Goal: Register for event/course

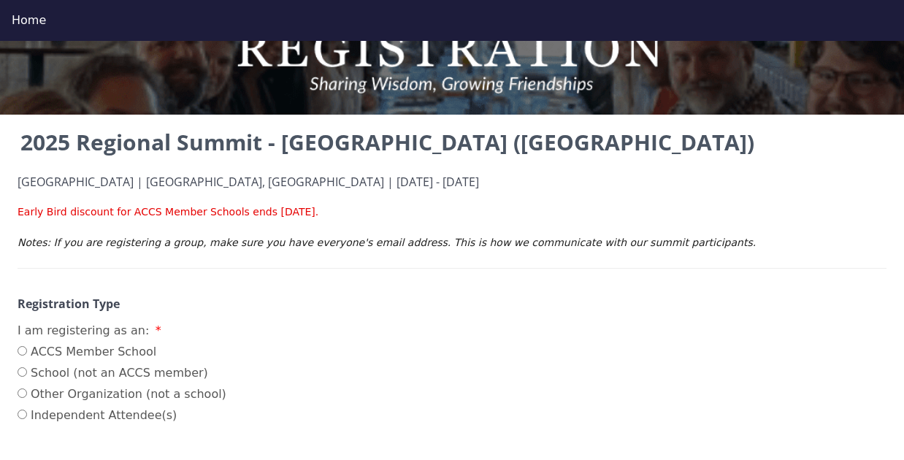
scroll to position [68, 0]
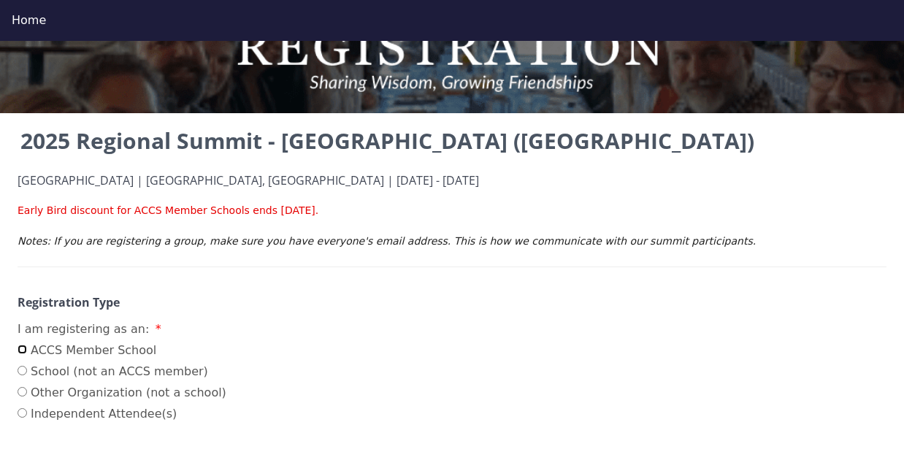
click at [19, 349] on input "ACCS Member School" at bounding box center [22, 349] width 9 height 9
radio input "true"
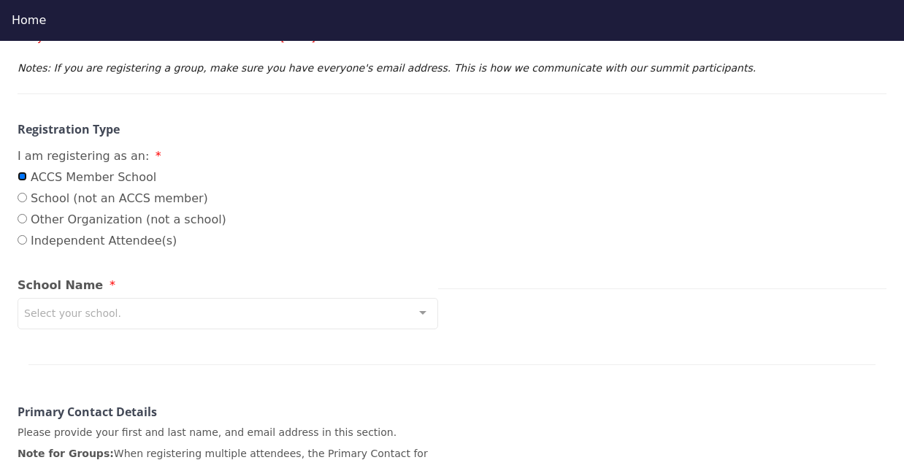
scroll to position [272, 0]
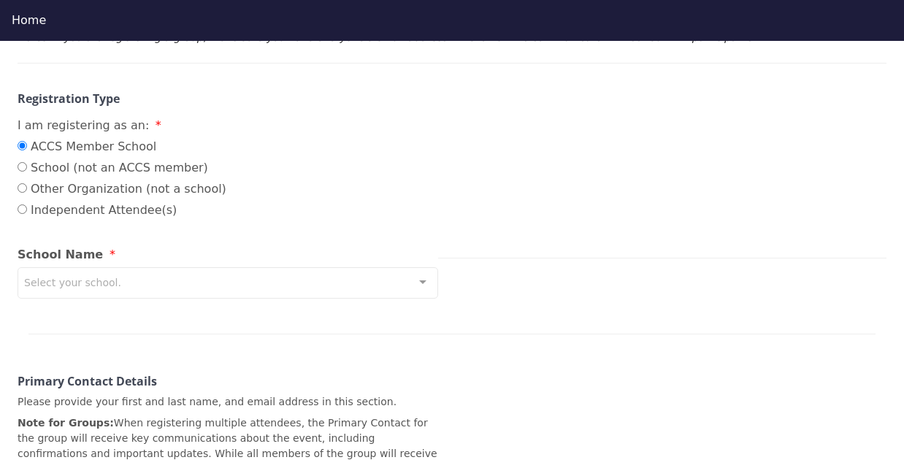
click at [266, 280] on div "Select your school." at bounding box center [228, 282] width 420 height 31
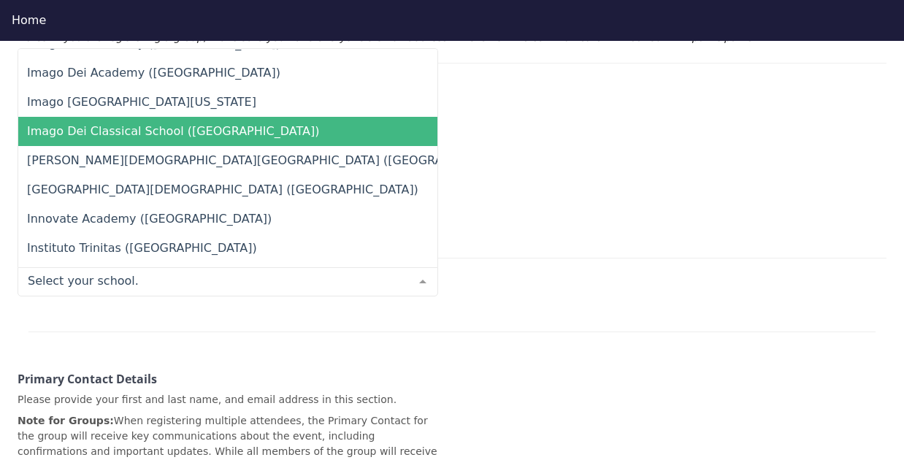
scroll to position [6680, 0]
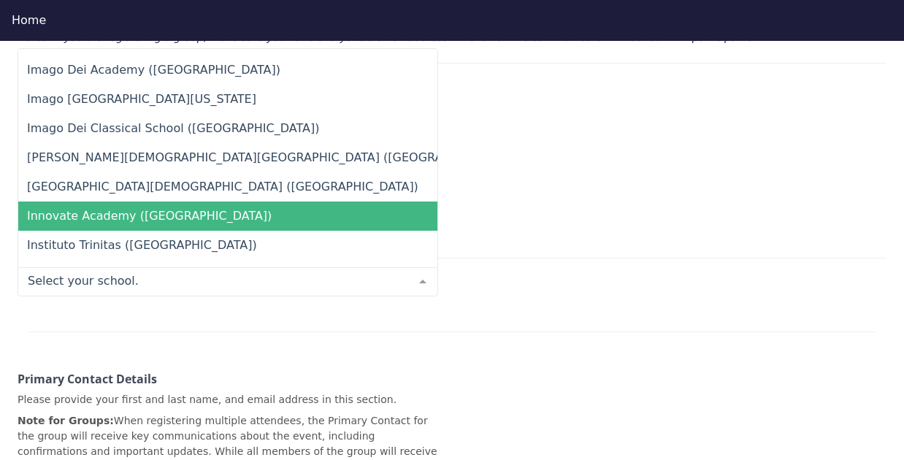
click at [107, 212] on span "Innovate Academy ([GEOGRAPHIC_DATA])" at bounding box center [149, 216] width 245 height 14
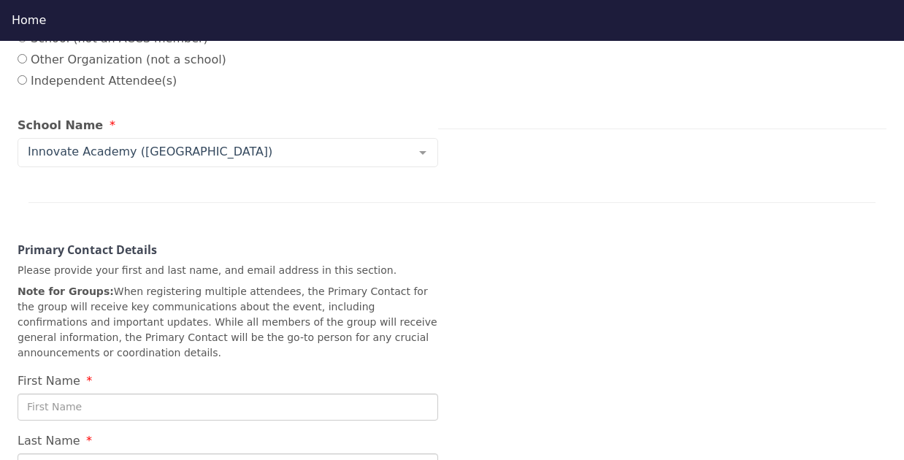
scroll to position [520, 0]
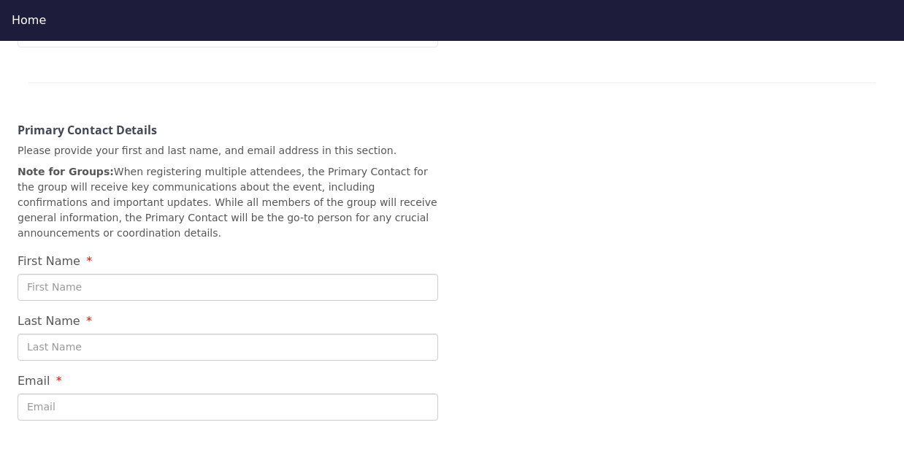
click at [169, 284] on input "First Name" at bounding box center [228, 287] width 420 height 27
type input "[PERSON_NAME]"
type input "Guaglione"
type input "[EMAIL_ADDRESS][DOMAIN_NAME]"
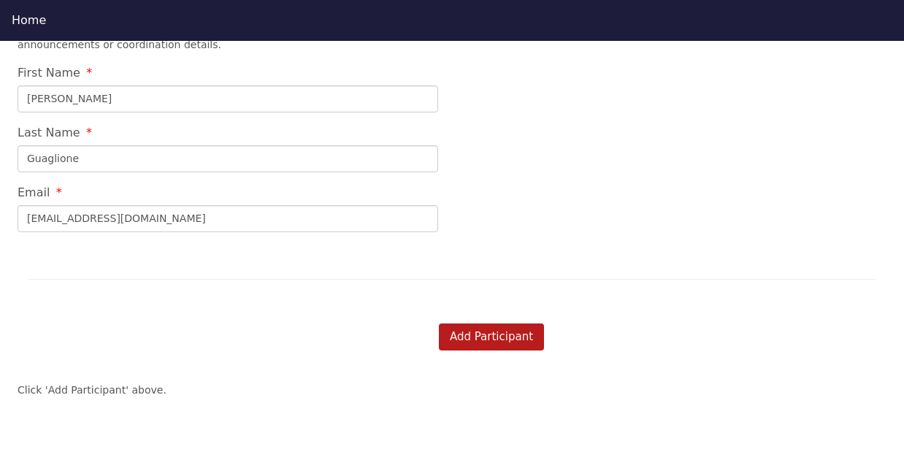
scroll to position [717, 0]
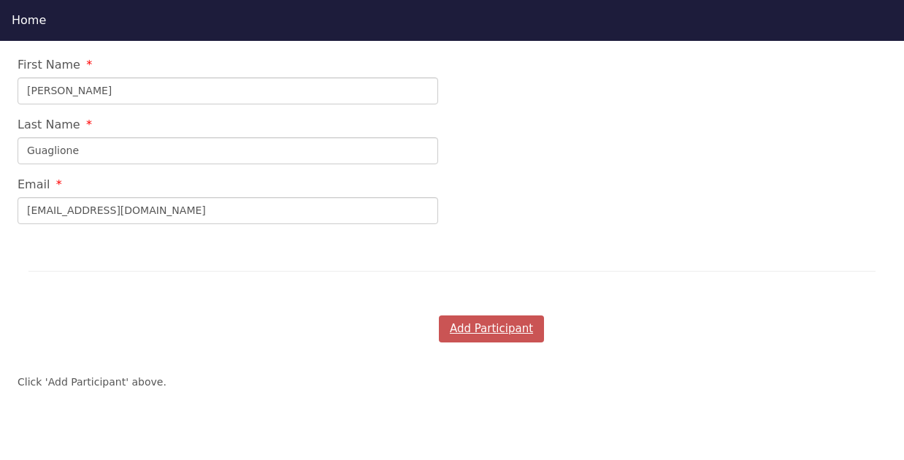
click at [505, 330] on button "Add Participant" at bounding box center [491, 328] width 105 height 27
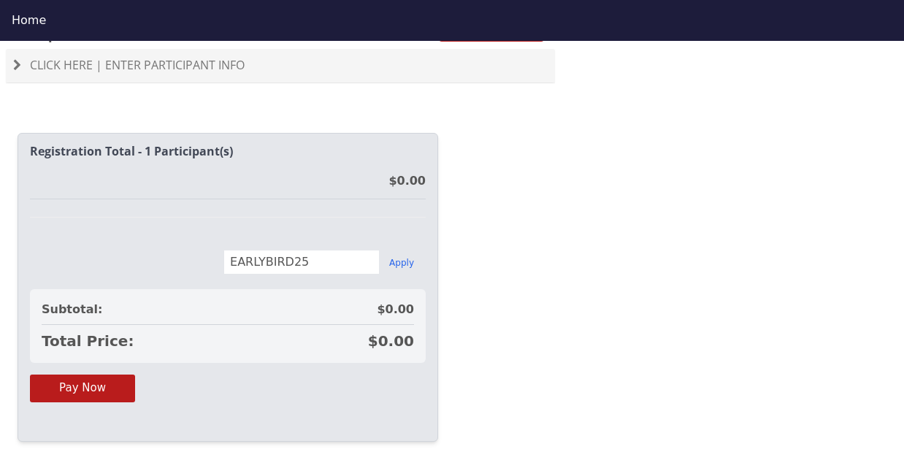
scroll to position [1023, 0]
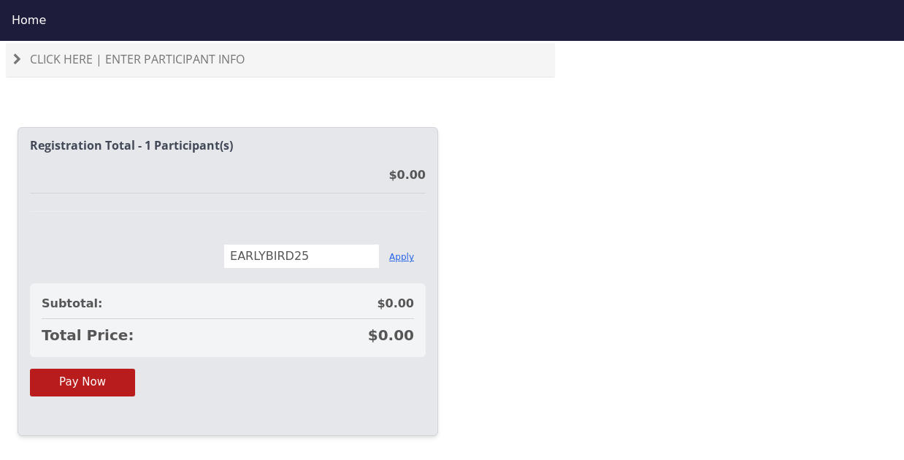
click at [402, 257] on button "Apply" at bounding box center [401, 257] width 25 height 12
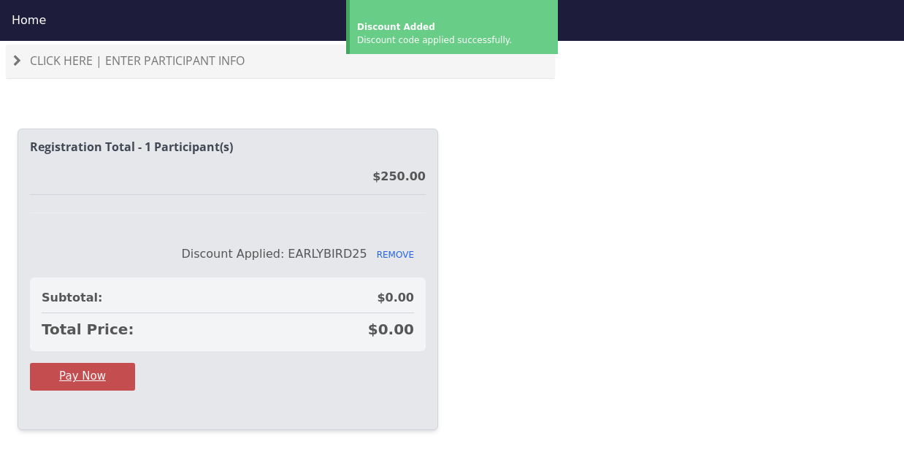
click at [79, 374] on button "Pay Now" at bounding box center [82, 376] width 105 height 27
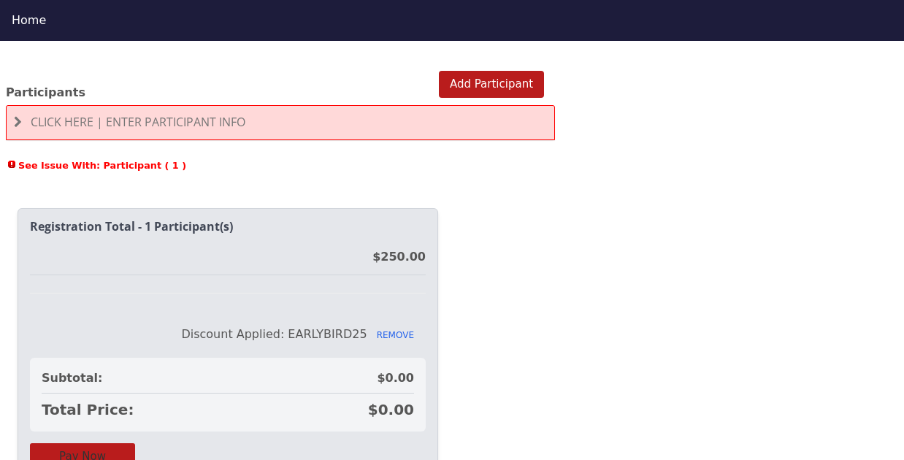
scroll to position [959, 0]
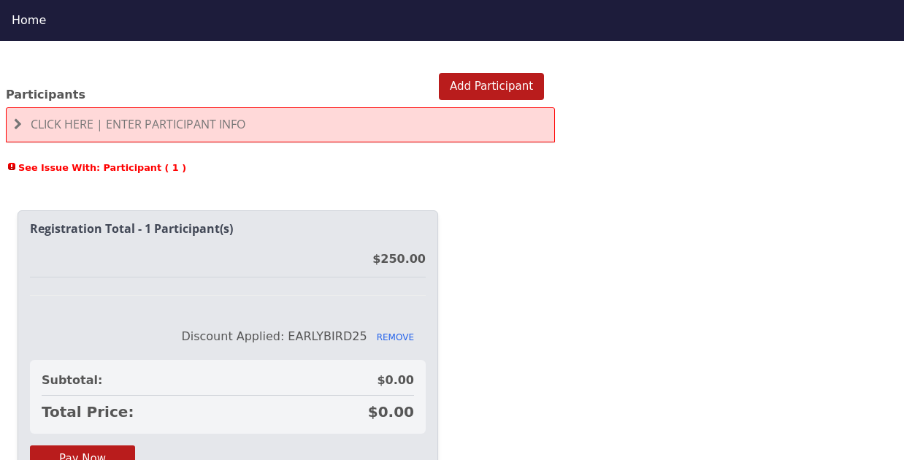
click at [277, 123] on h4 "Click Here | Enter Participant Info" at bounding box center [280, 124] width 533 height 13
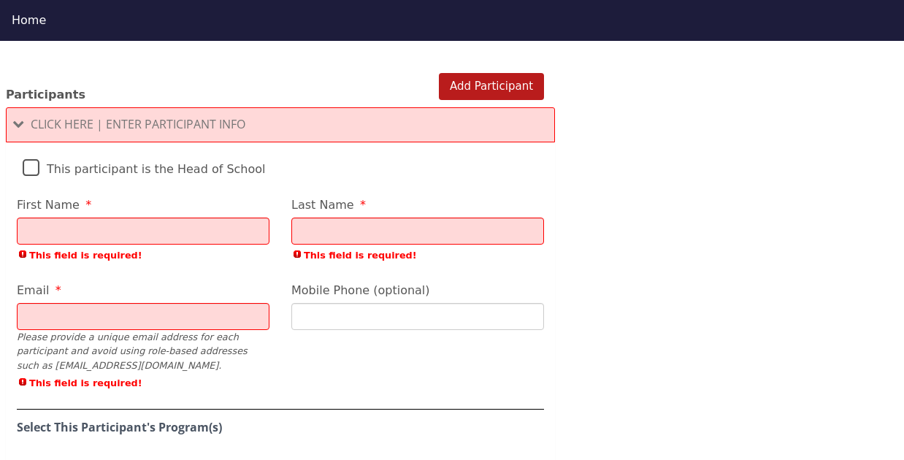
click at [166, 232] on input "First Name" at bounding box center [143, 231] width 253 height 27
type input "[PERSON_NAME]"
type input "Guaglione"
type input "[EMAIL_ADDRESS][DOMAIN_NAME]"
type input "[PHONE_NUMBER]"
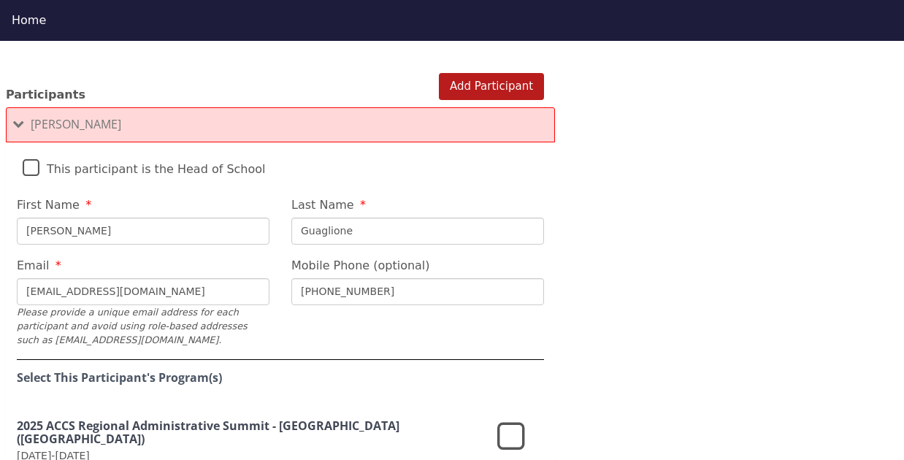
click at [28, 169] on label "This participant is the Head of School" at bounding box center [144, 165] width 243 height 31
click at [0, 0] on input "This participant is the Head of School" at bounding box center [0, 0] width 0 height 0
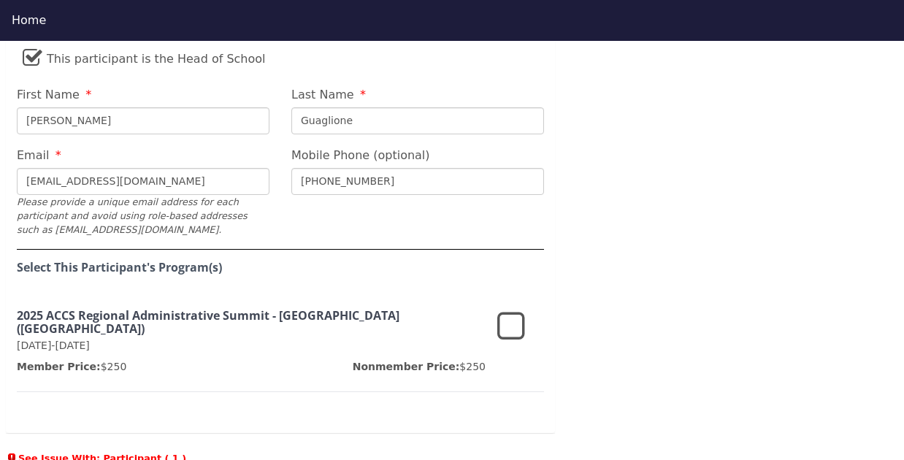
scroll to position [1072, 0]
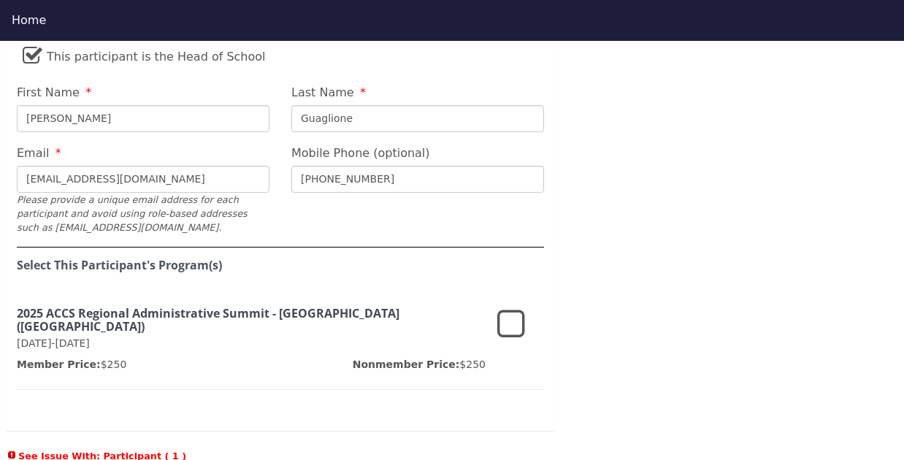
click at [513, 326] on icon at bounding box center [511, 324] width 28 height 35
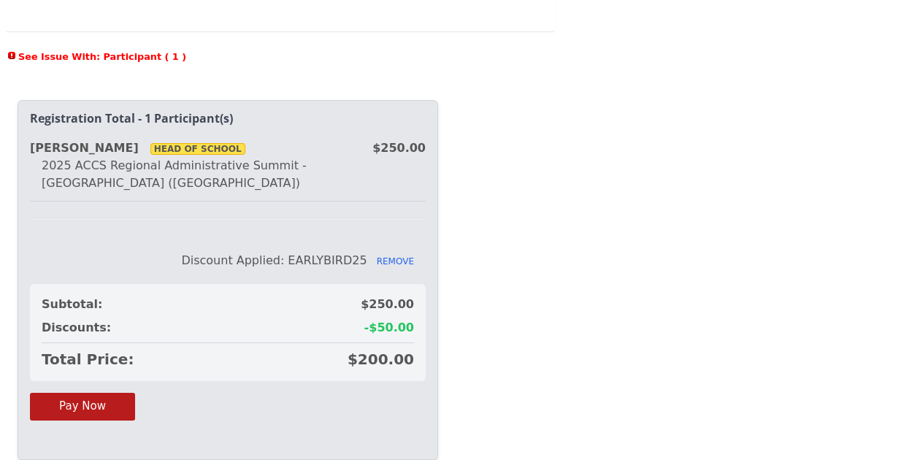
scroll to position [1470, 0]
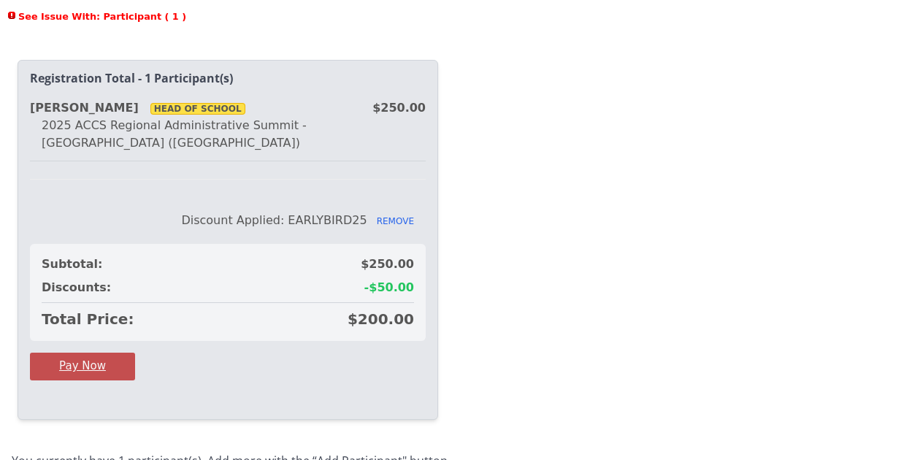
click at [91, 353] on button "Pay Now" at bounding box center [82, 366] width 105 height 27
